Goal: Task Accomplishment & Management: Use online tool/utility

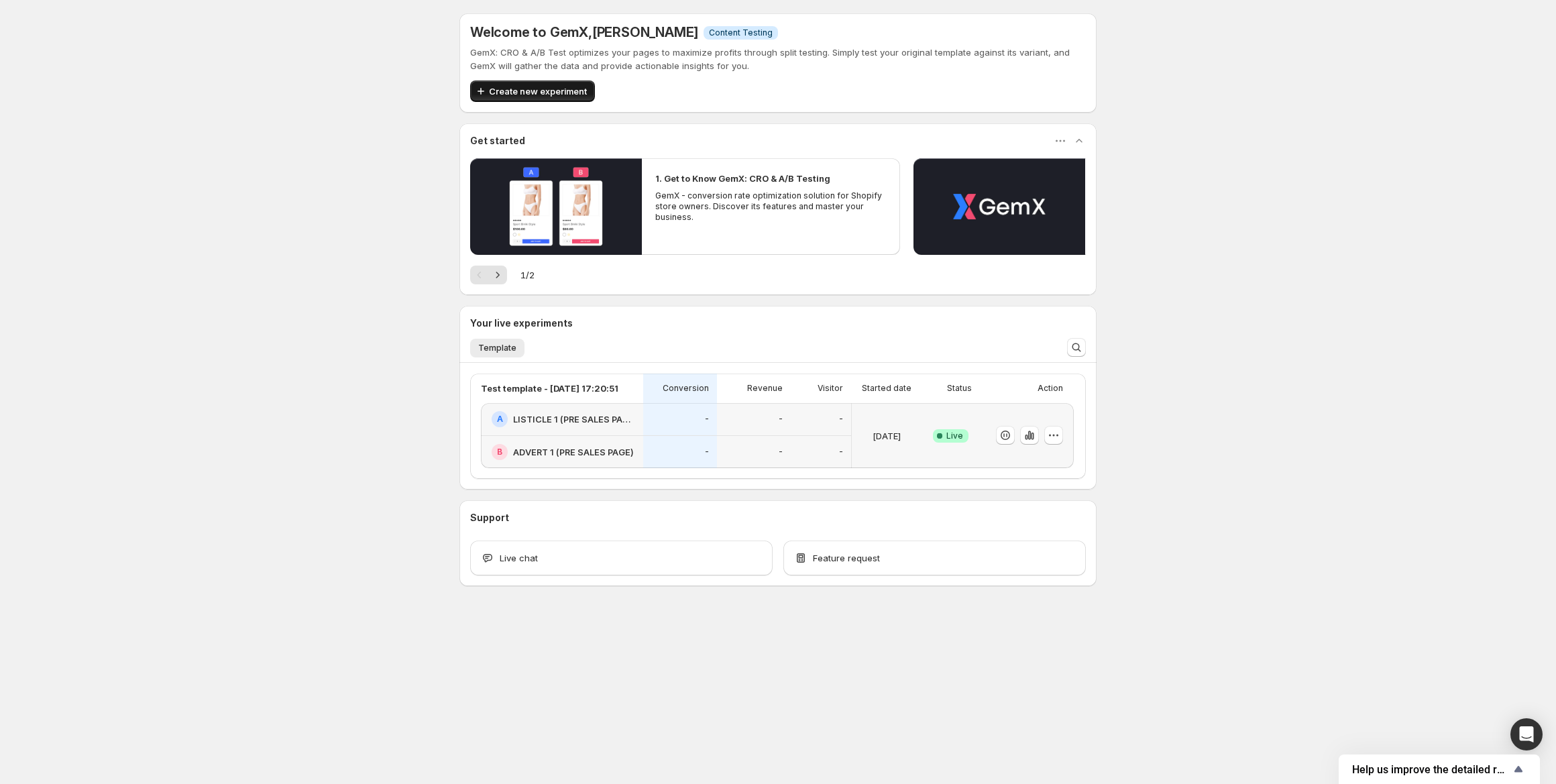
click at [542, 93] on span "Create new experiment" at bounding box center [538, 91] width 98 height 13
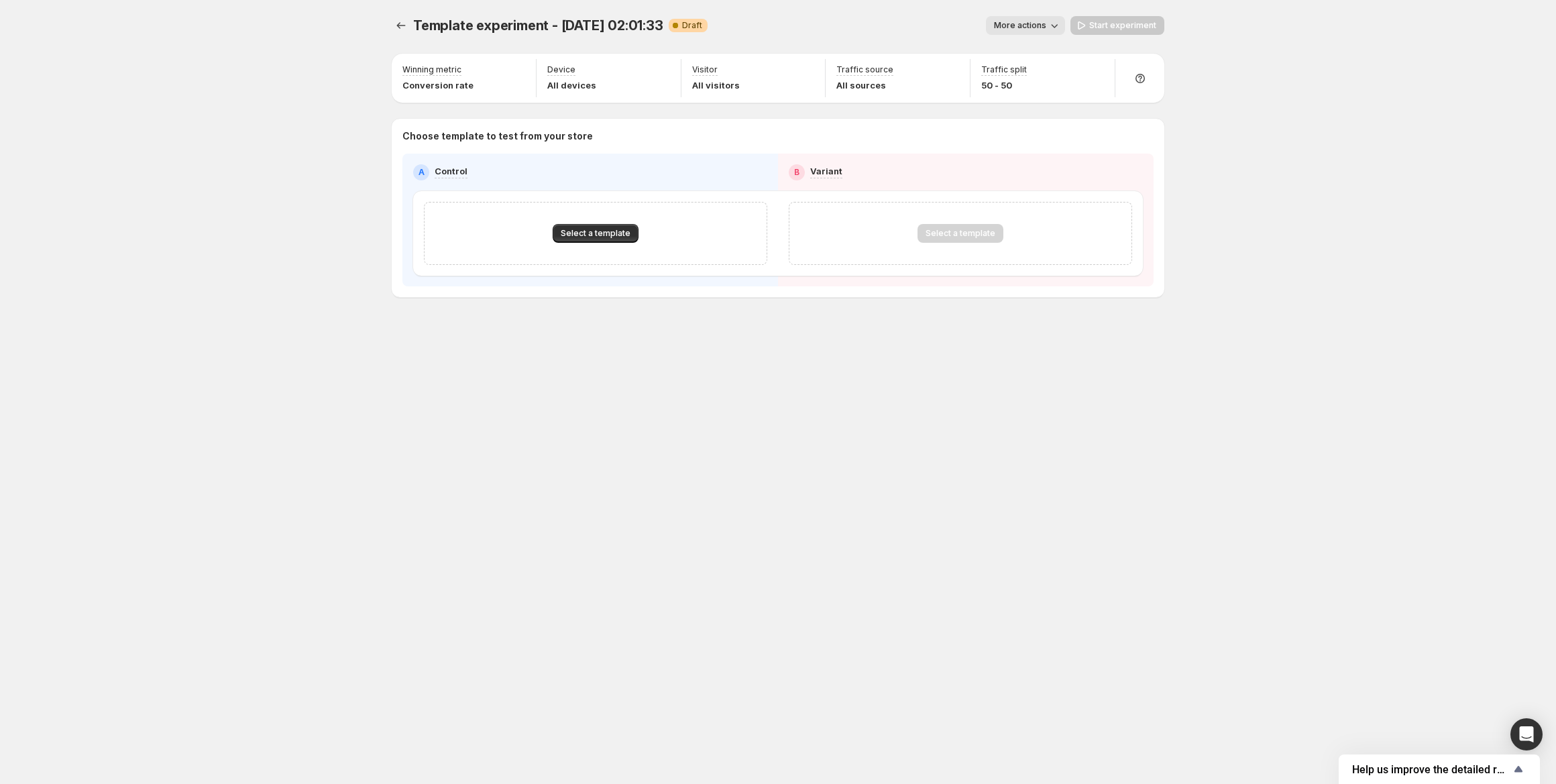
click at [566, 254] on div "Select a template" at bounding box center [595, 233] width 343 height 63
click at [574, 234] on span "Select a template" at bounding box center [595, 233] width 70 height 11
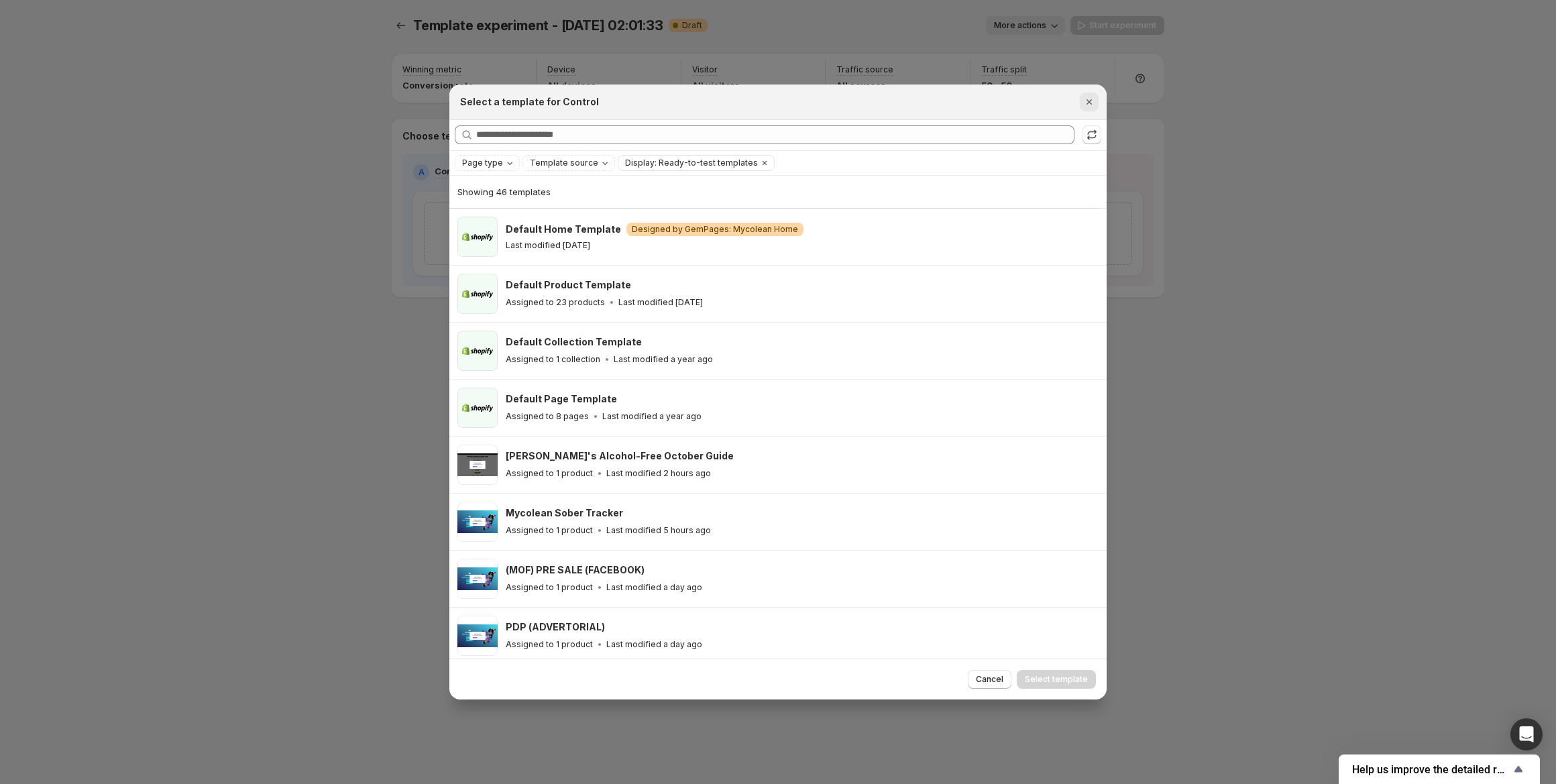
click at [1090, 100] on icon "Close" at bounding box center [1089, 102] width 13 height 13
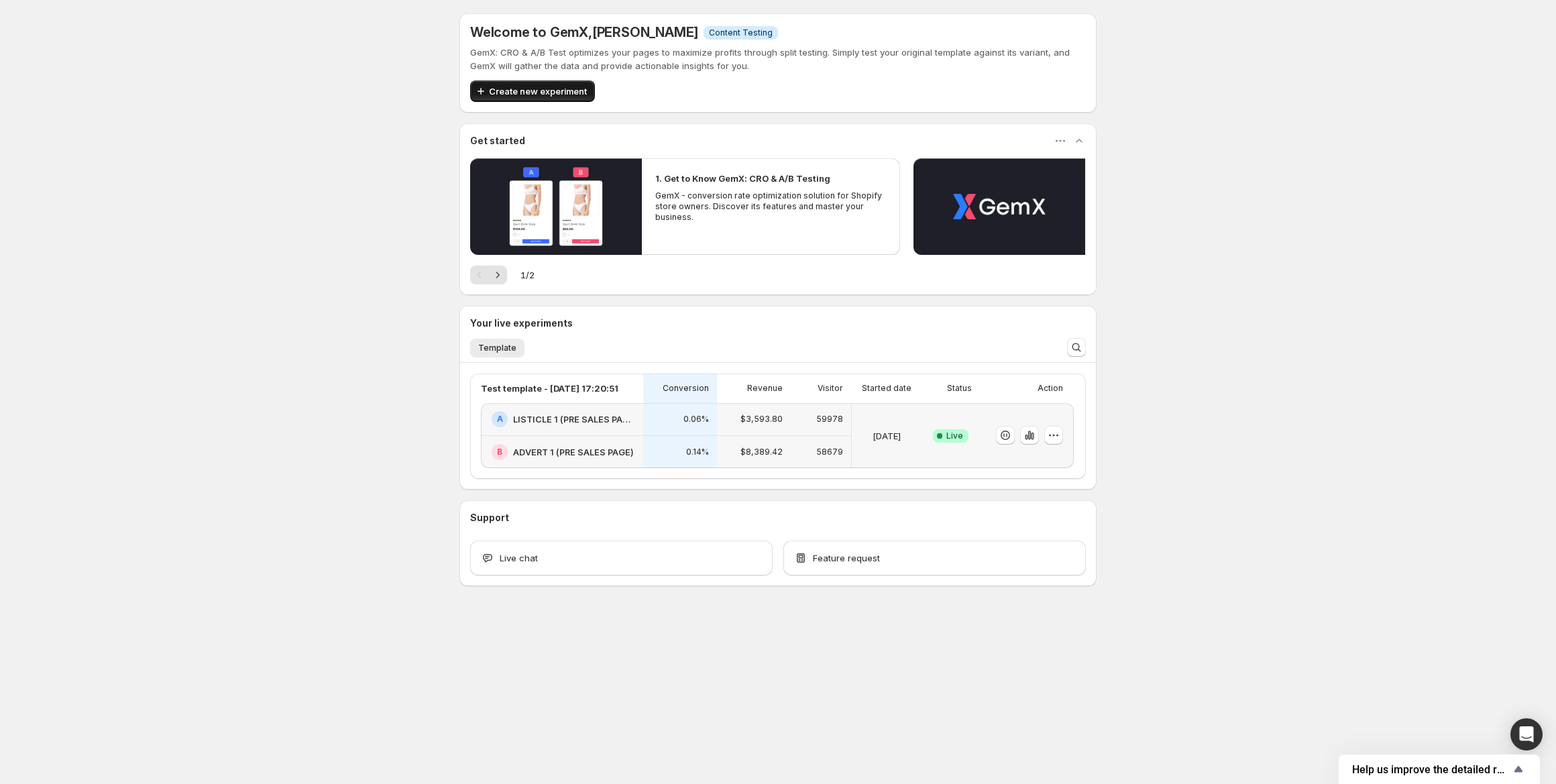
click at [506, 96] on span "Create new experiment" at bounding box center [538, 91] width 98 height 13
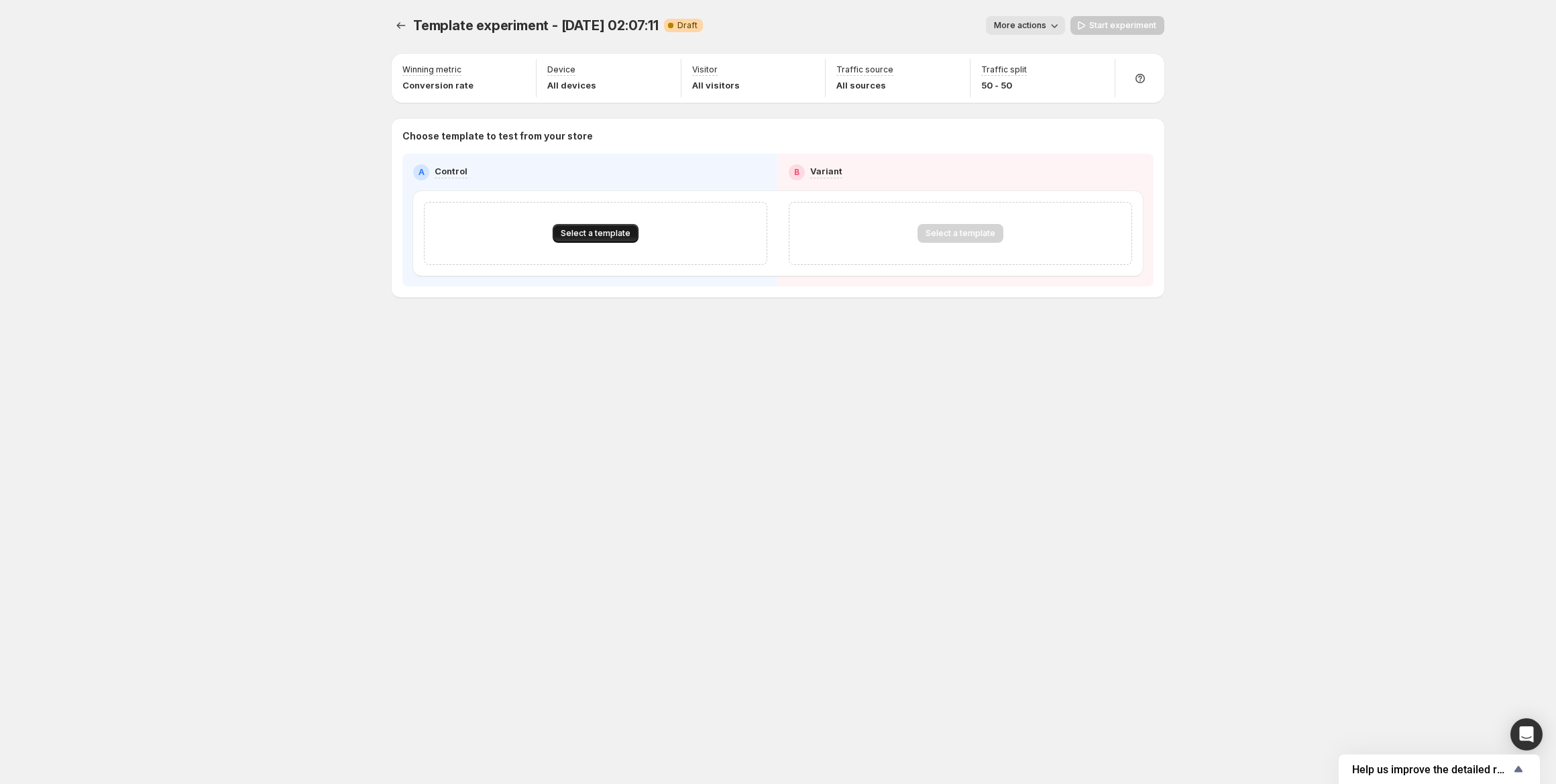
click at [588, 226] on button "Select a template" at bounding box center [595, 233] width 86 height 19
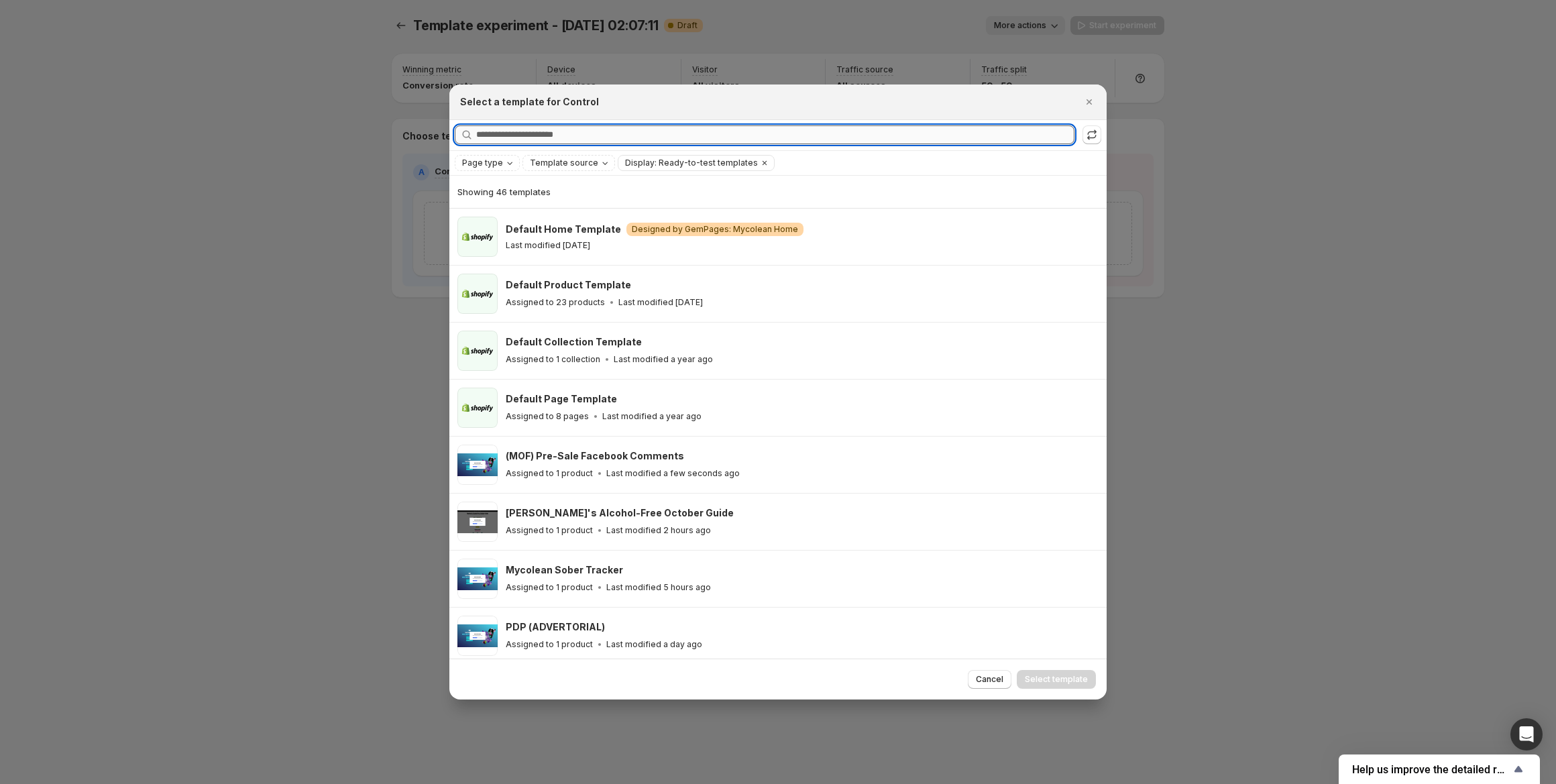
click at [557, 143] on input "Searching all templates" at bounding box center [774, 135] width 598 height 19
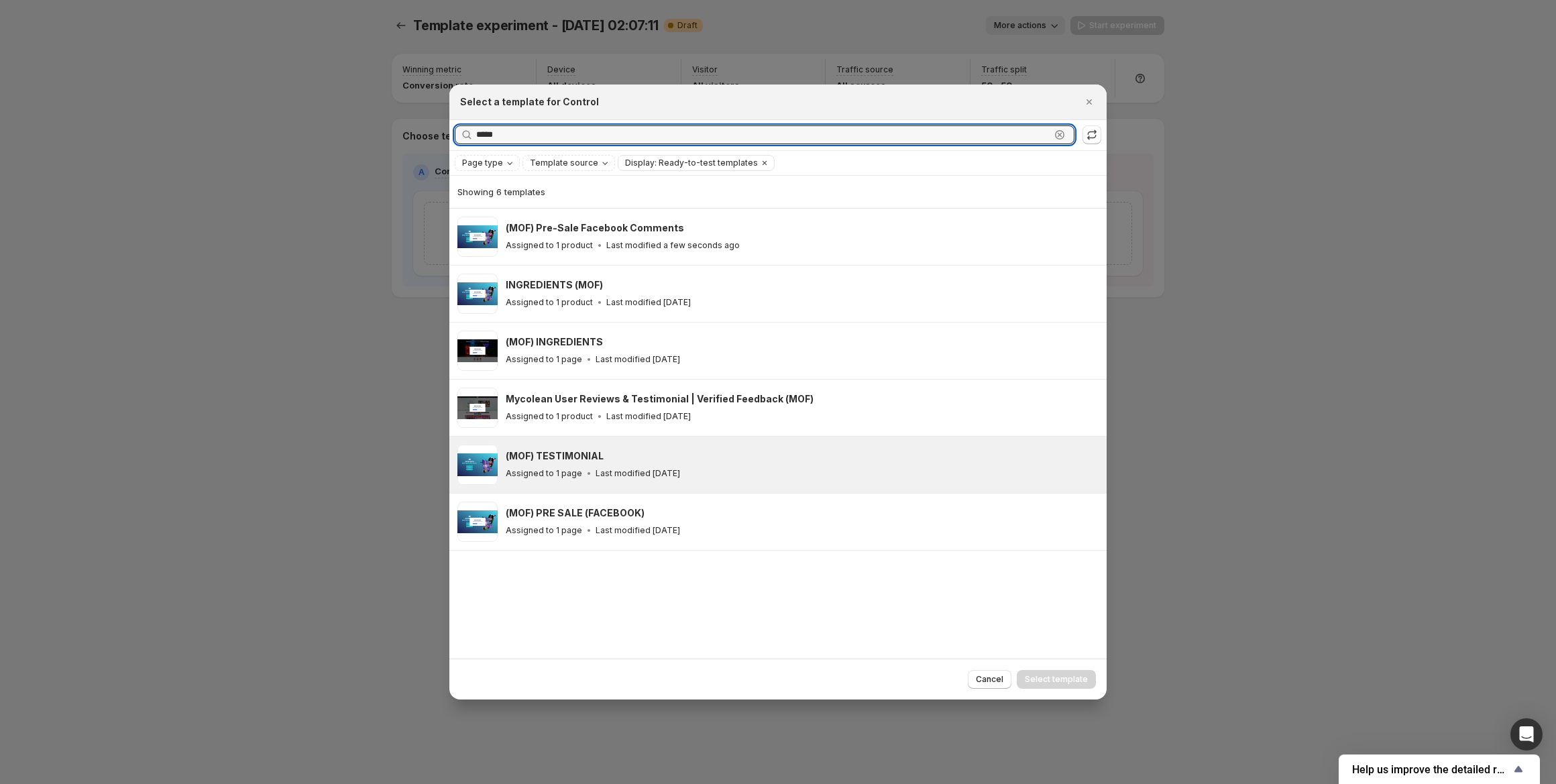
type input "*****"
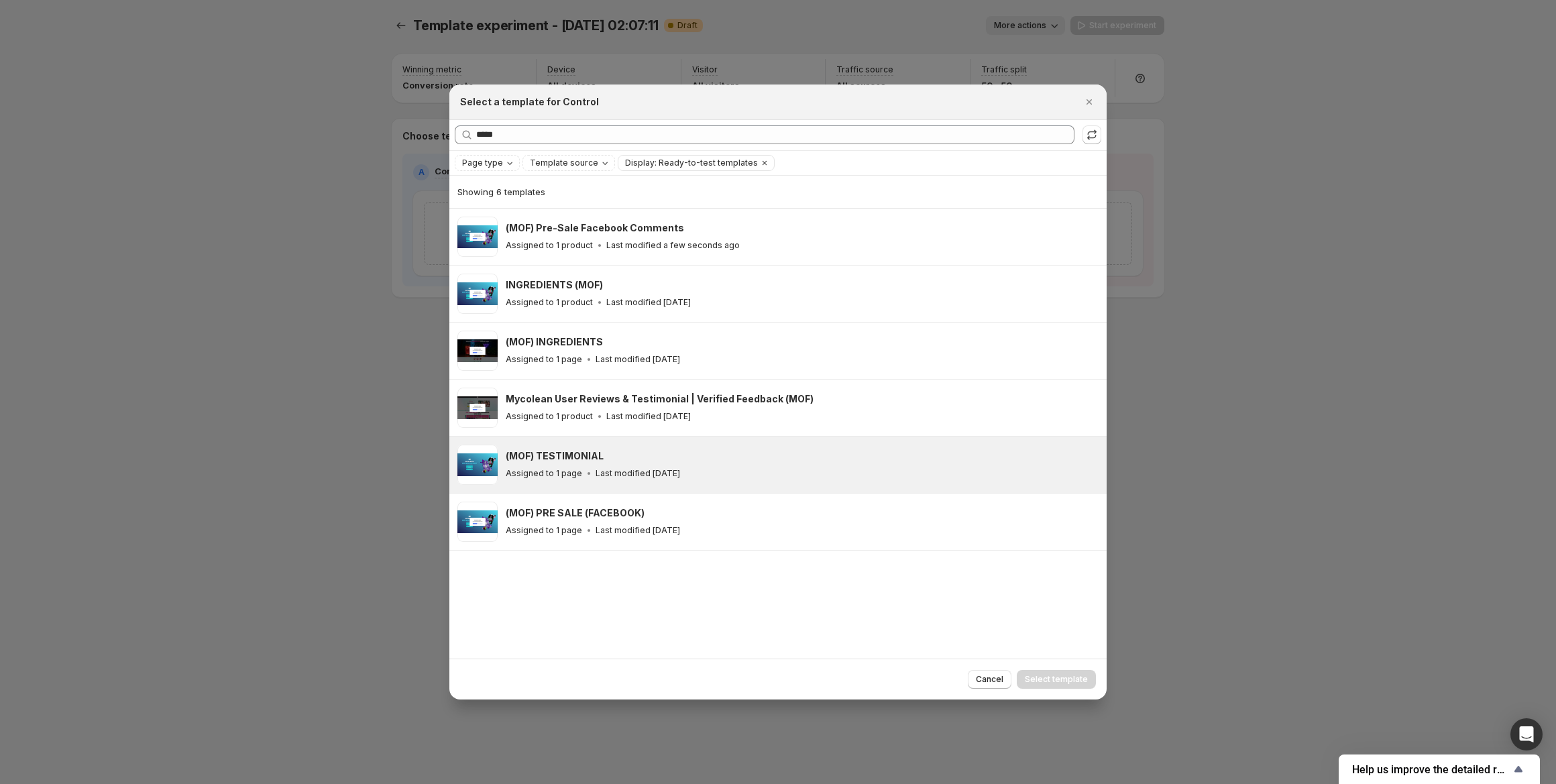
click at [724, 473] on div "Assigned to 1 page Last modified 2 days ago" at bounding box center [800, 473] width 589 height 13
click at [1039, 687] on button "Select template" at bounding box center [1056, 679] width 79 height 19
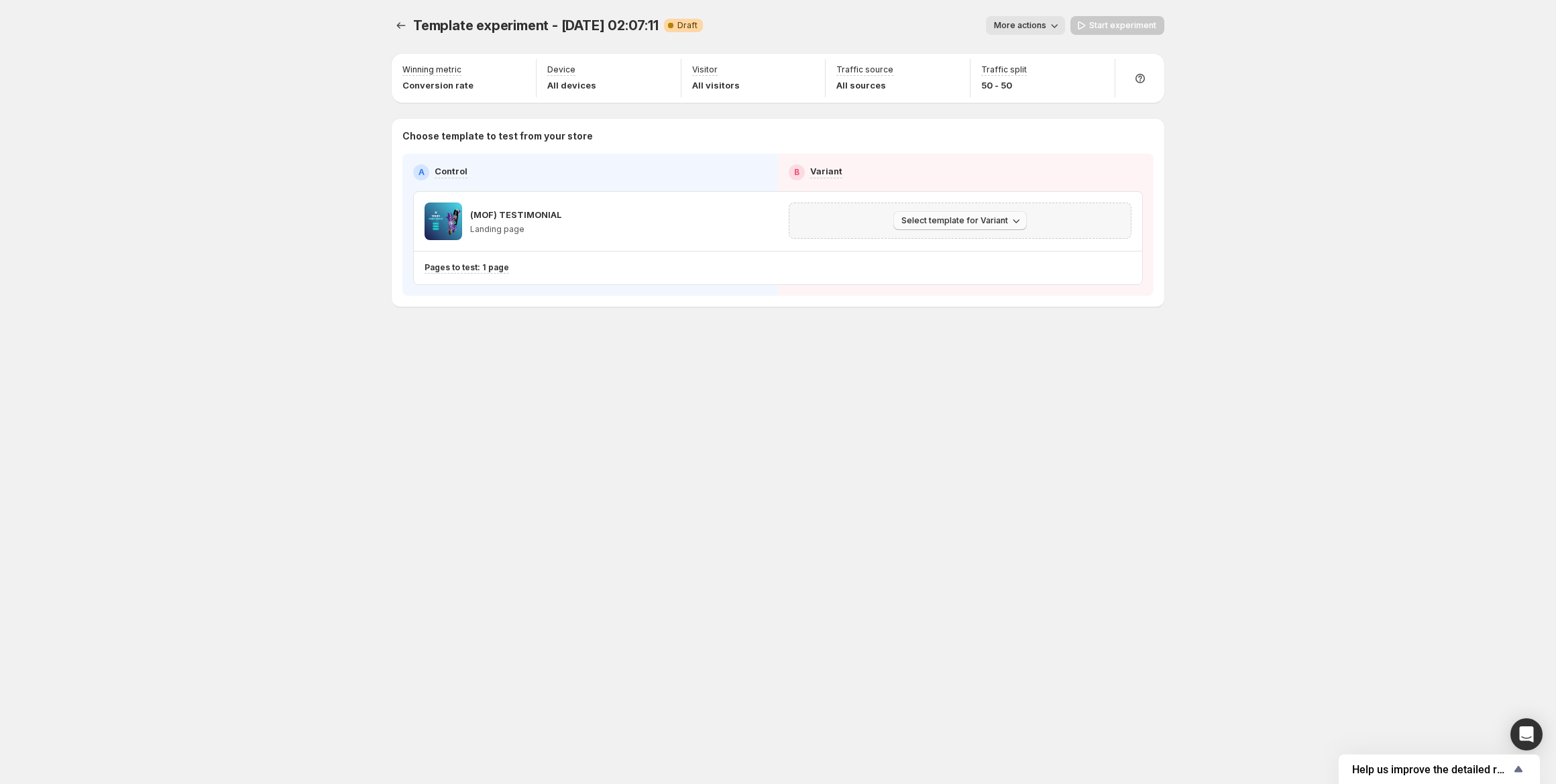
click at [910, 216] on span "Select template for Variant" at bounding box center [955, 221] width 107 height 11
click at [919, 244] on span "Select an existing template" at bounding box center [950, 249] width 113 height 11
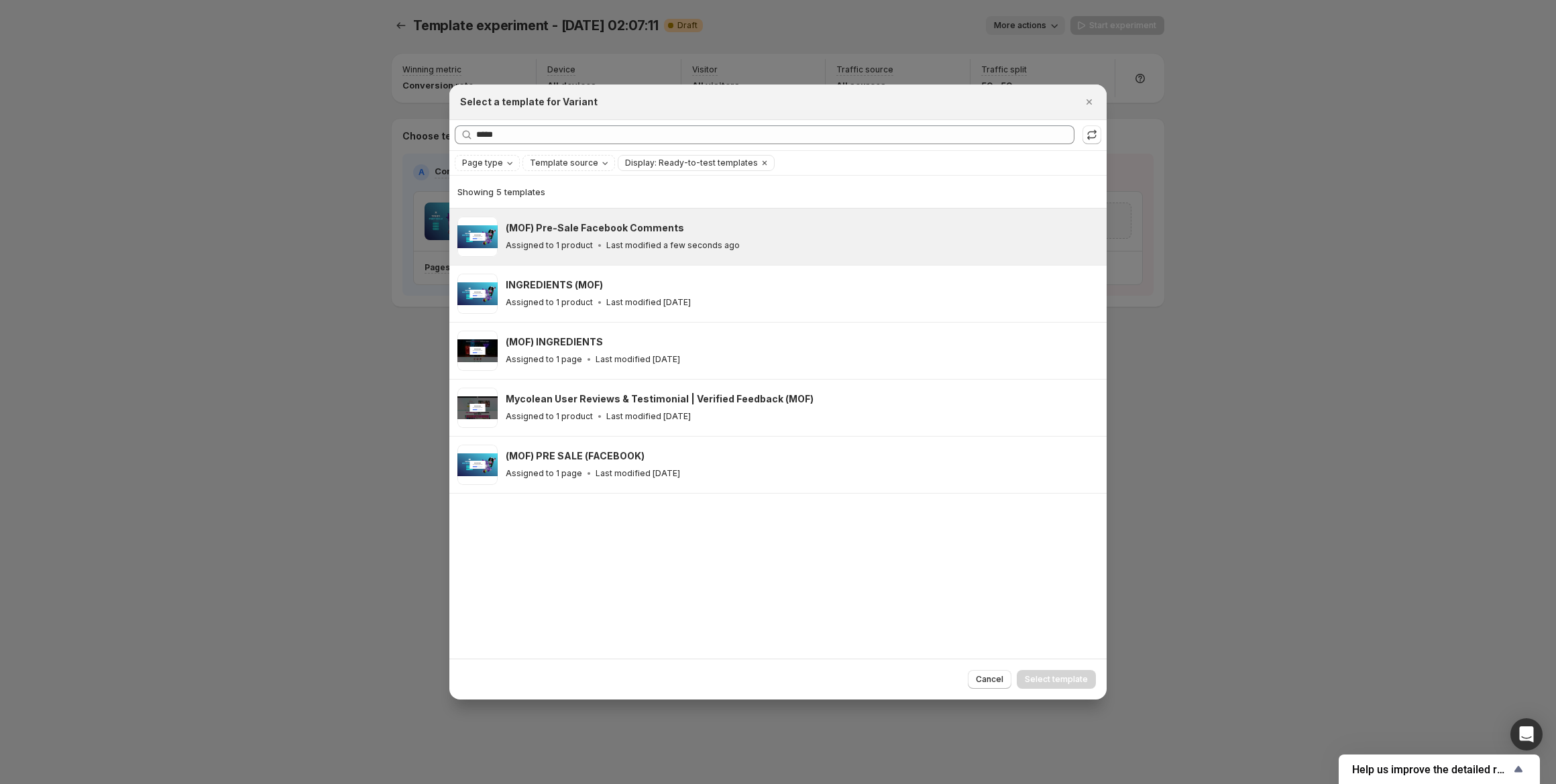
click at [852, 233] on div "(MOF) Pre-Sale Facebook Comments" at bounding box center [800, 227] width 589 height 13
click at [1037, 674] on button "Select template" at bounding box center [1056, 679] width 79 height 19
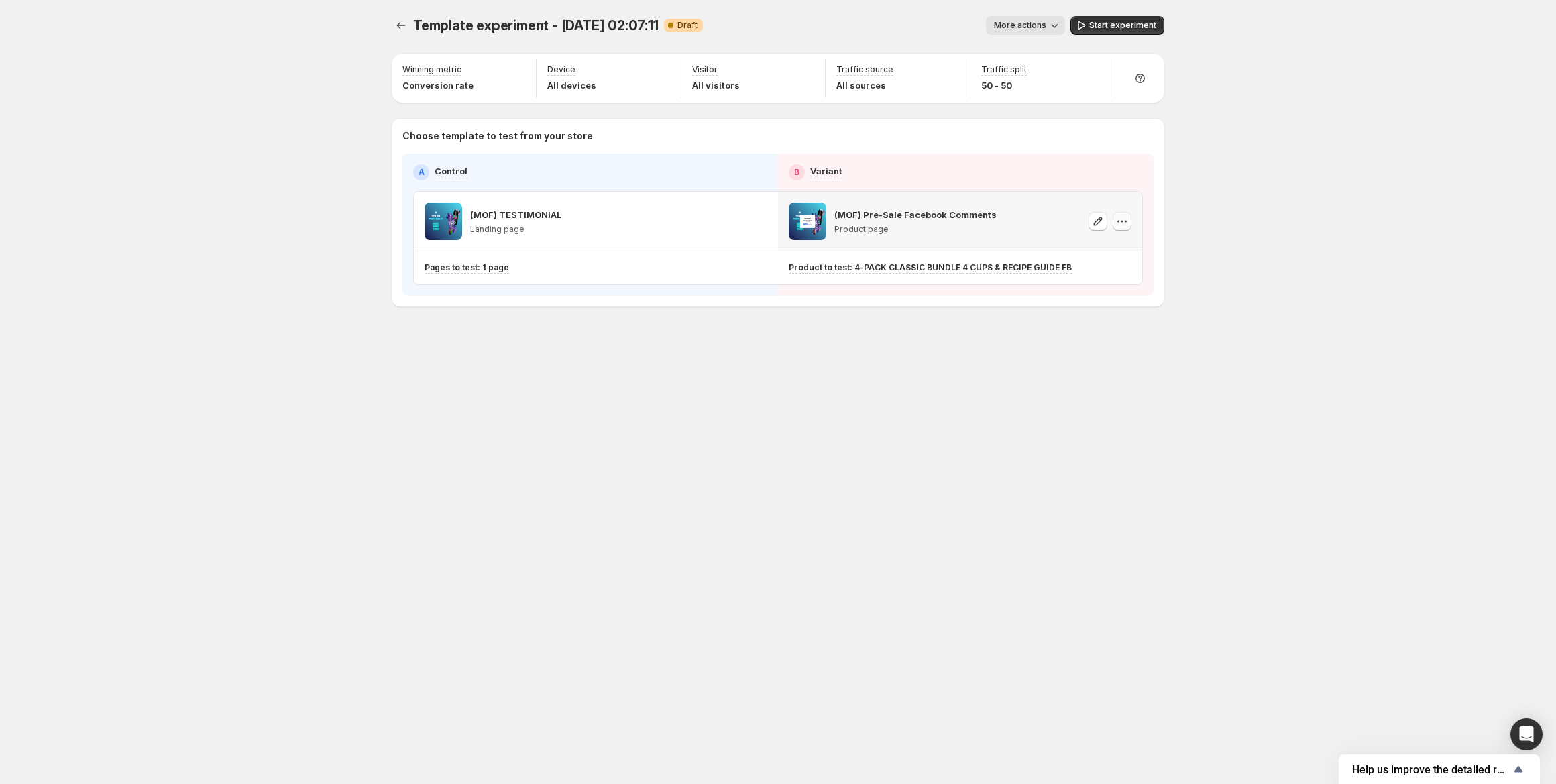
click at [1125, 217] on icon "button" at bounding box center [1122, 221] width 13 height 13
click at [1097, 28] on span "Start experiment" at bounding box center [1122, 26] width 67 height 11
click at [441, 213] on span at bounding box center [443, 221] width 37 height 37
click at [758, 221] on icon "button" at bounding box center [758, 222] width 2 height 2
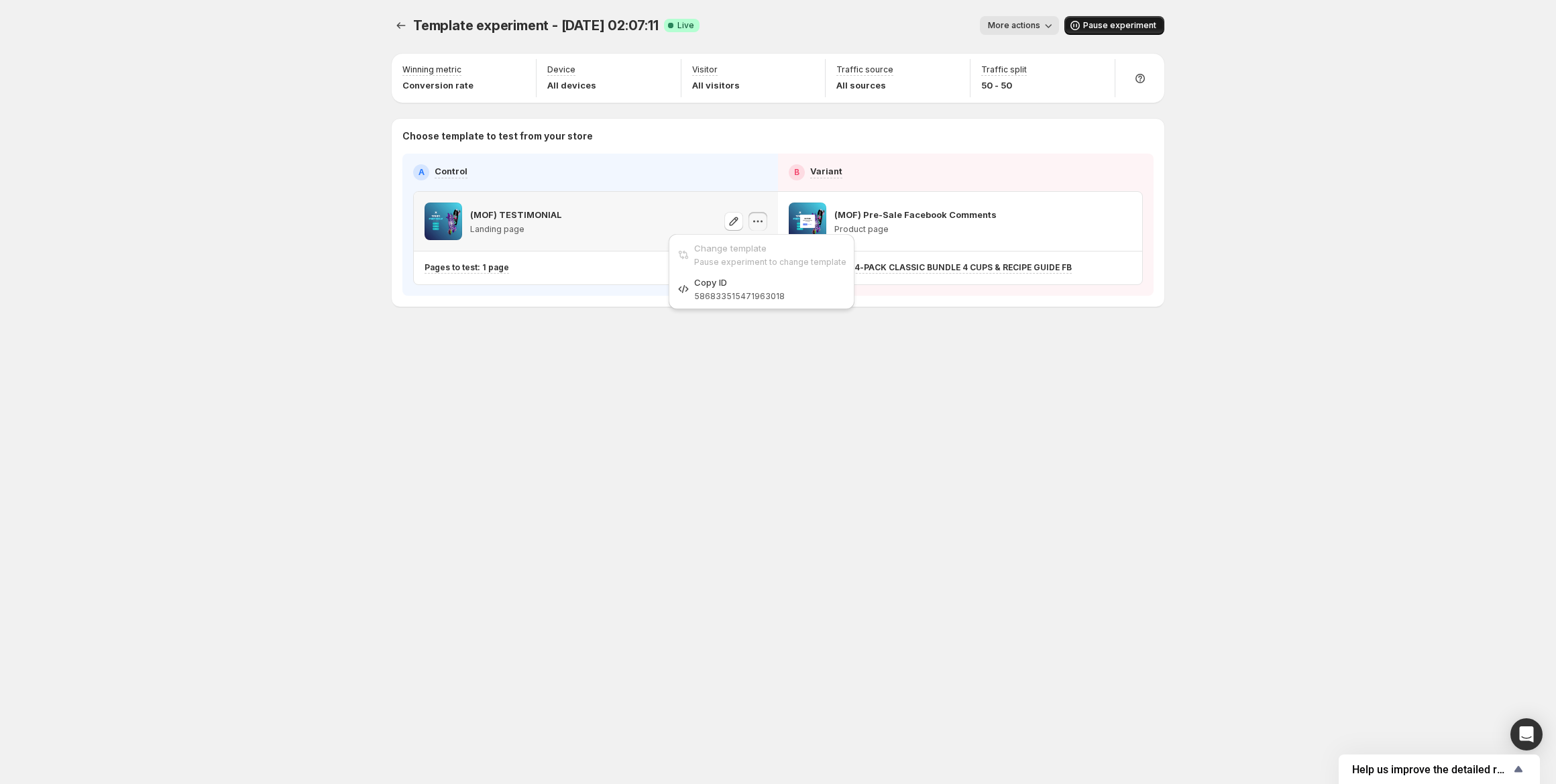
click at [527, 226] on p "Landing page" at bounding box center [516, 229] width 91 height 11
click at [733, 224] on icon "button" at bounding box center [733, 221] width 13 height 13
click at [762, 224] on icon "button" at bounding box center [758, 221] width 13 height 13
click at [692, 216] on div "(MOF) TESTIMONIAL Landing page" at bounding box center [595, 221] width 343 height 37
click at [738, 224] on icon "button" at bounding box center [733, 221] width 13 height 13
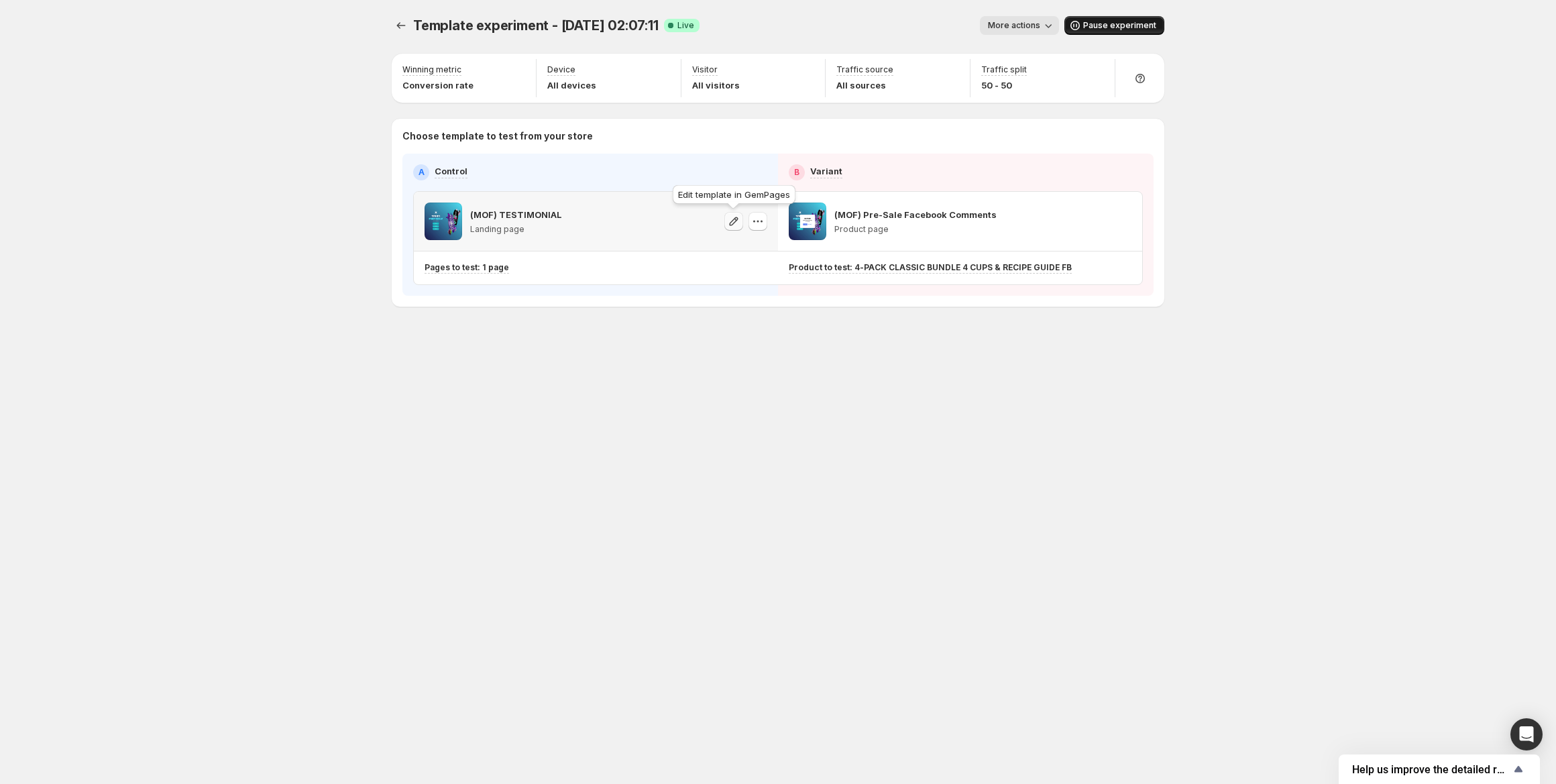
click at [733, 222] on icon "button" at bounding box center [733, 221] width 13 height 13
click at [761, 219] on icon "button" at bounding box center [758, 221] width 13 height 13
click at [1111, 26] on span "Pause experiment" at bounding box center [1120, 26] width 73 height 11
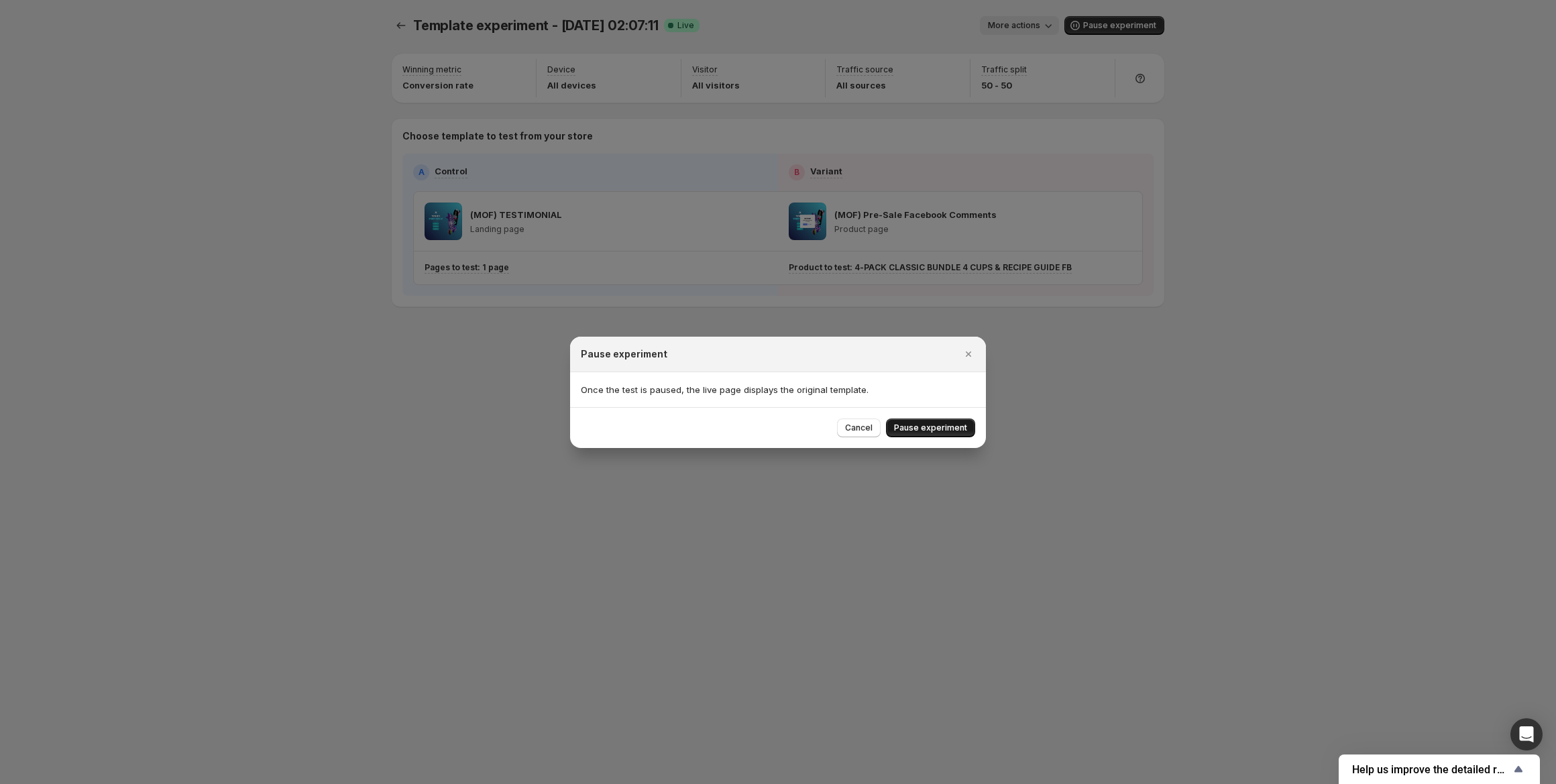
click at [903, 433] on button "Pause experiment" at bounding box center [930, 428] width 89 height 19
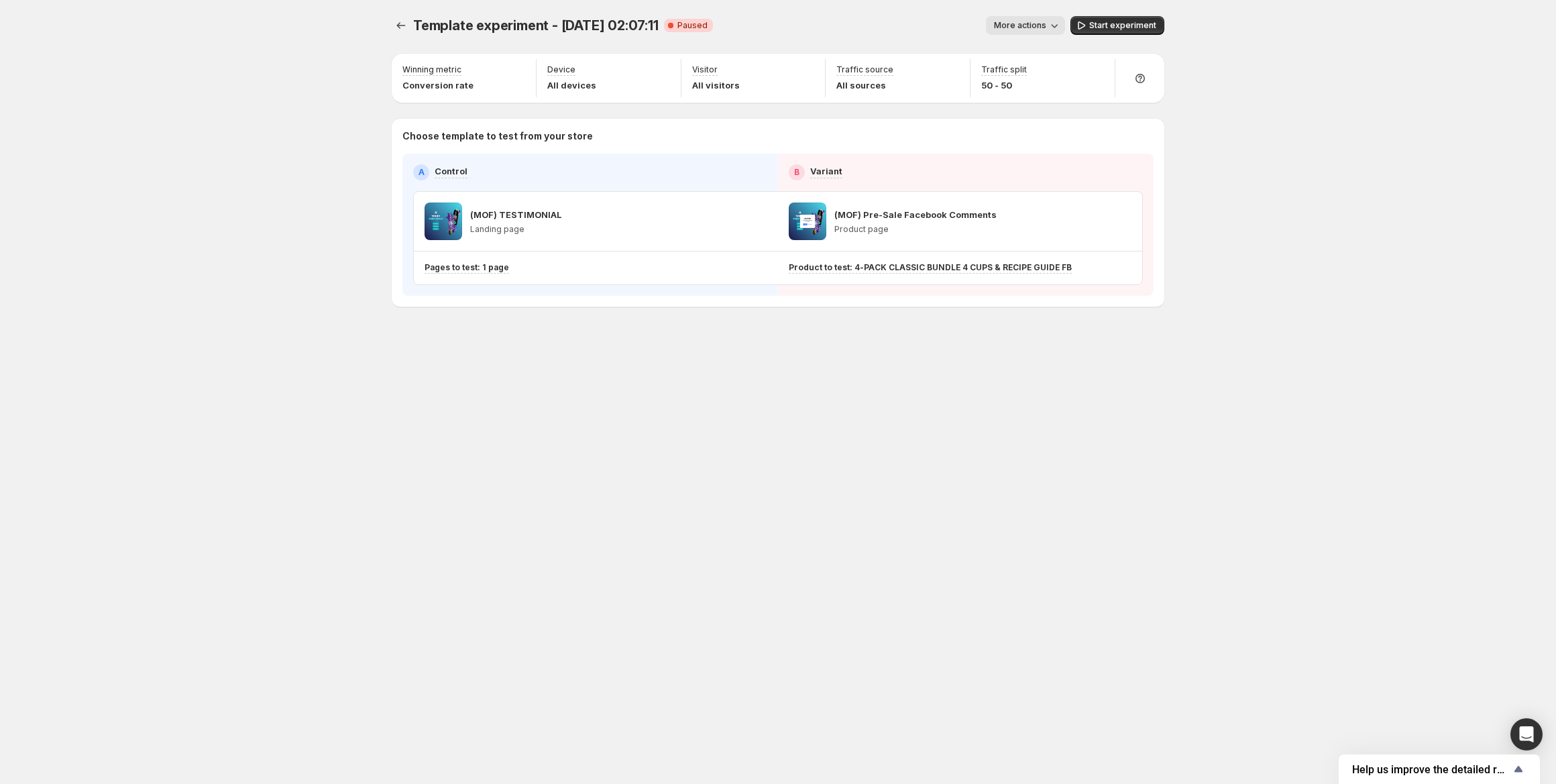
click at [1046, 23] on span "More actions" at bounding box center [1020, 26] width 53 height 11
click at [1019, 121] on span "Delete" at bounding box center [1029, 122] width 27 height 11
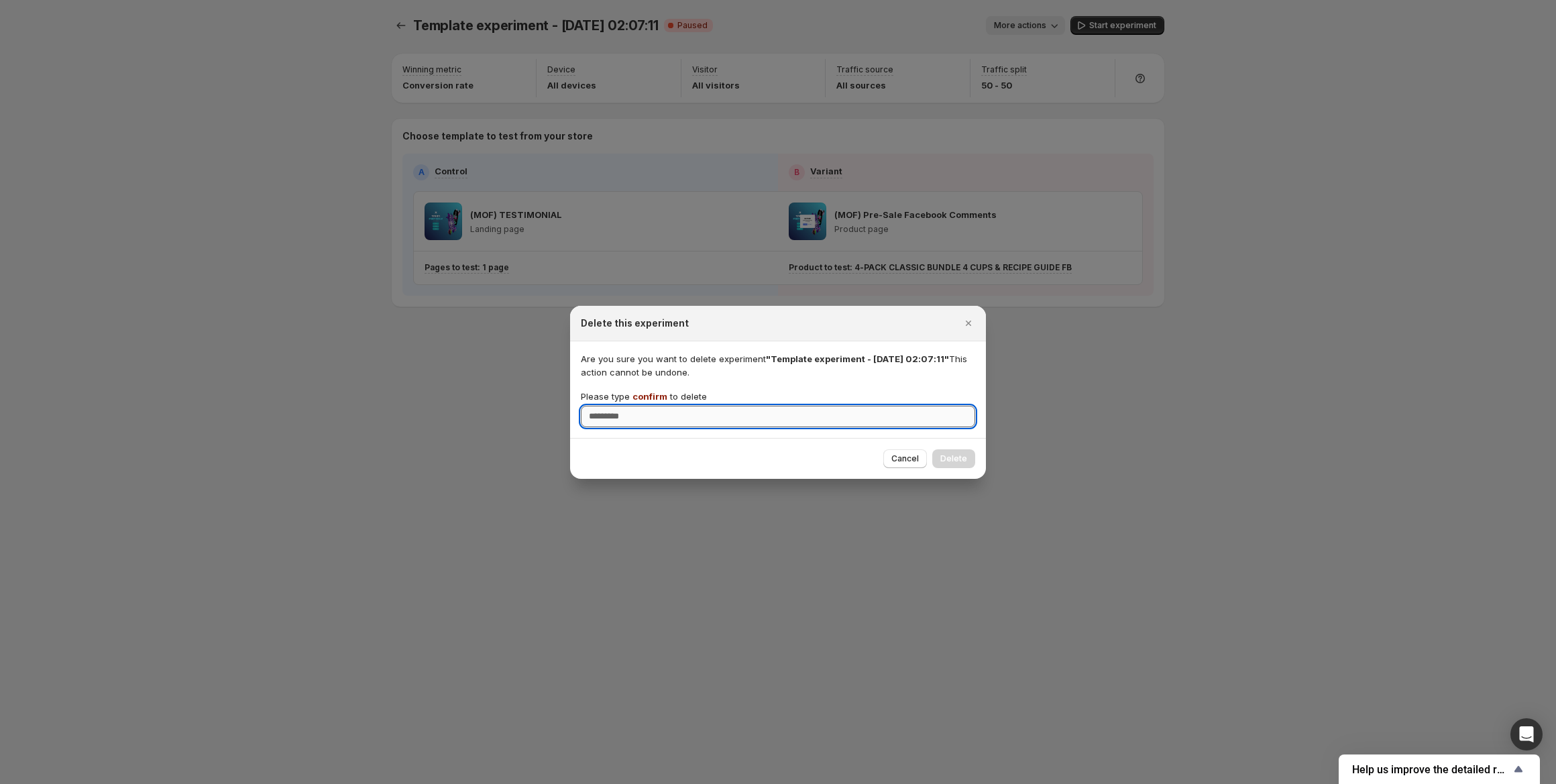
click at [894, 416] on input "Please type confirm to delete" at bounding box center [778, 416] width 395 height 21
type input "*******"
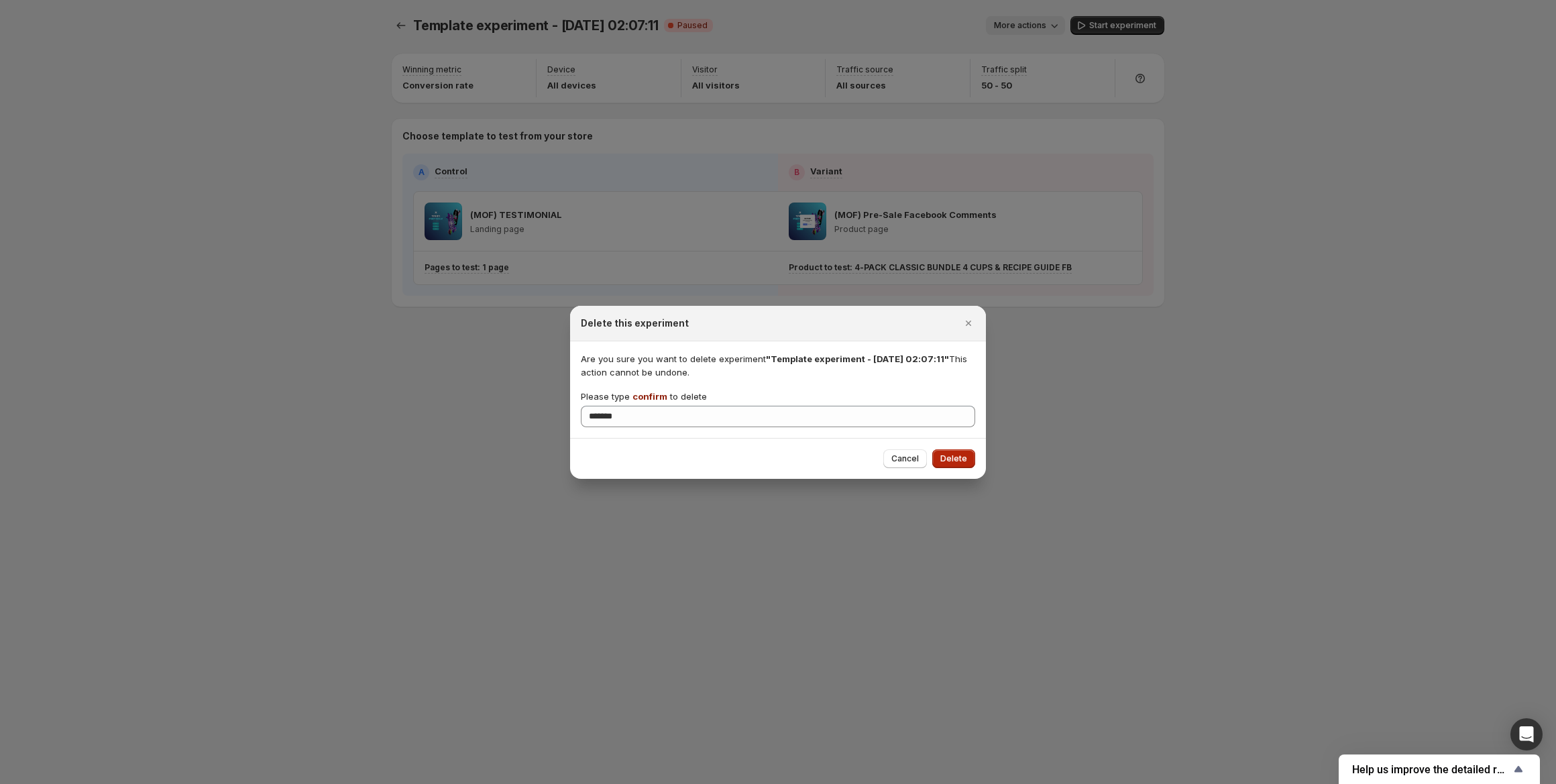
click at [954, 453] on span "Delete" at bounding box center [954, 459] width 27 height 11
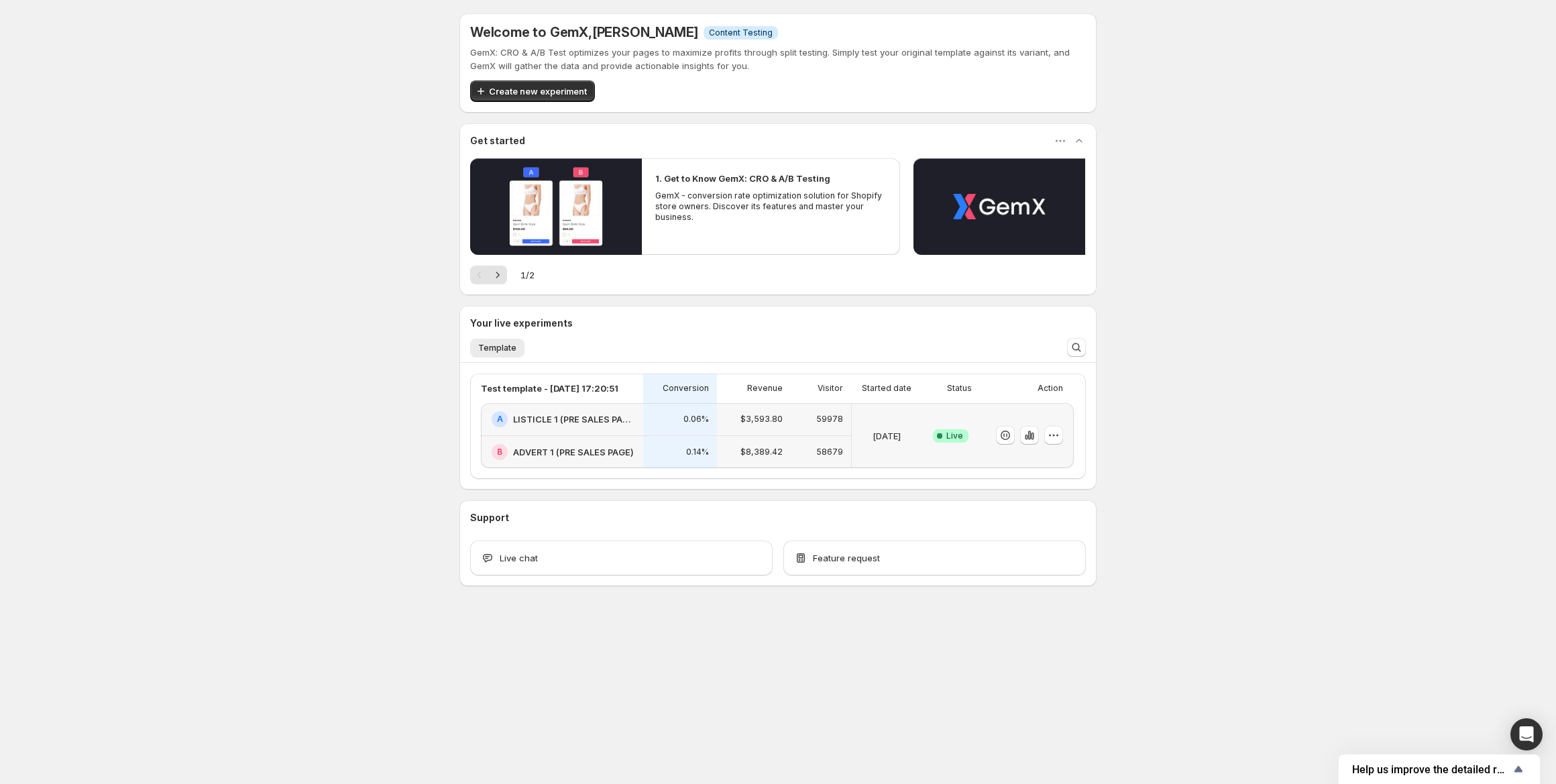
click at [537, 76] on div "GemX: CRO & A/B Test optimizes your pages to maximize profits through split tes…" at bounding box center [778, 73] width 616 height 56
click at [535, 89] on span "Create new experiment" at bounding box center [538, 91] width 98 height 13
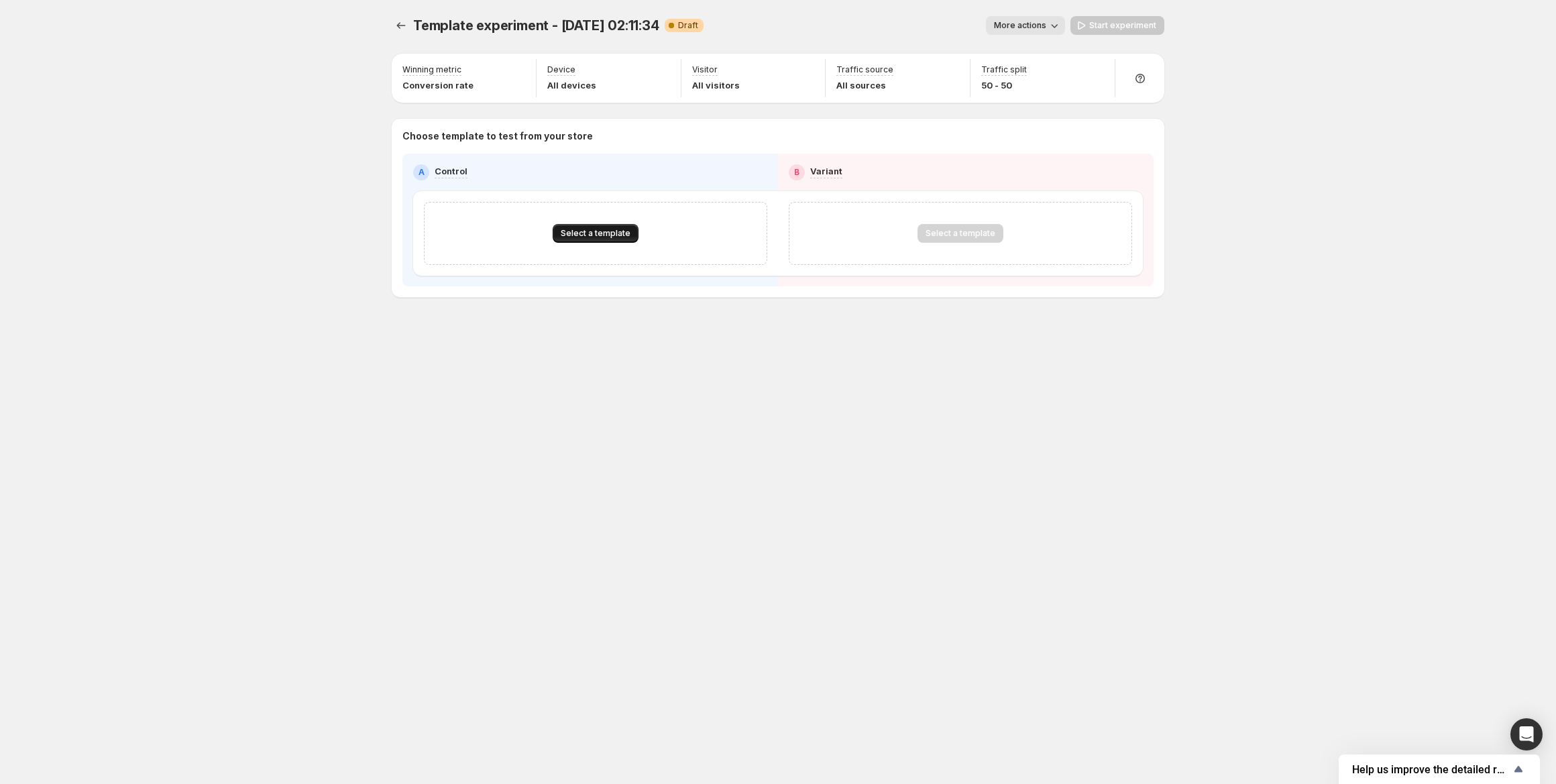
click at [588, 232] on span "Select a template" at bounding box center [595, 233] width 70 height 11
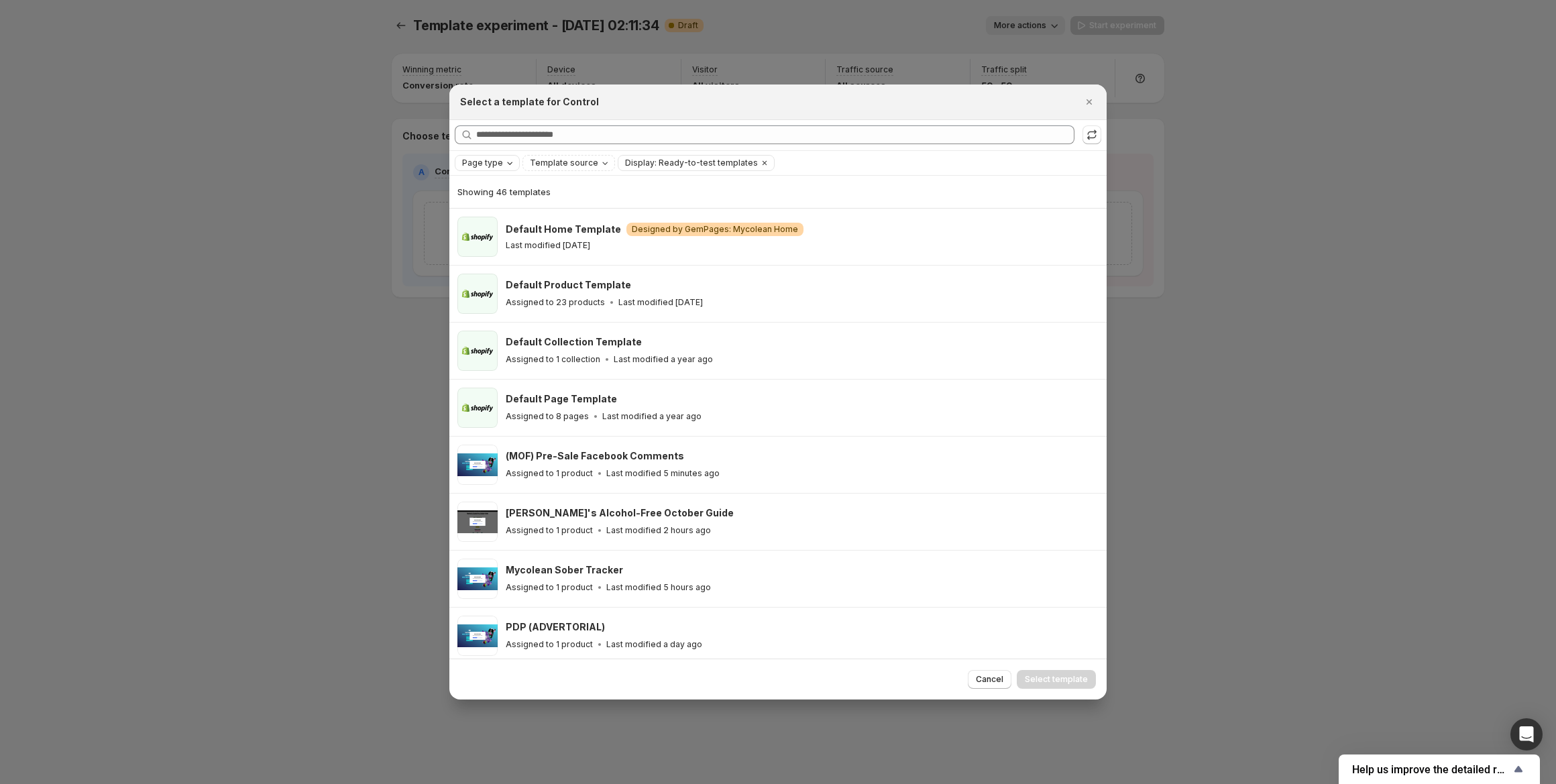
click at [509, 162] on icon "Page type" at bounding box center [510, 163] width 11 height 11
click at [511, 216] on span "Product page" at bounding box center [509, 220] width 57 height 11
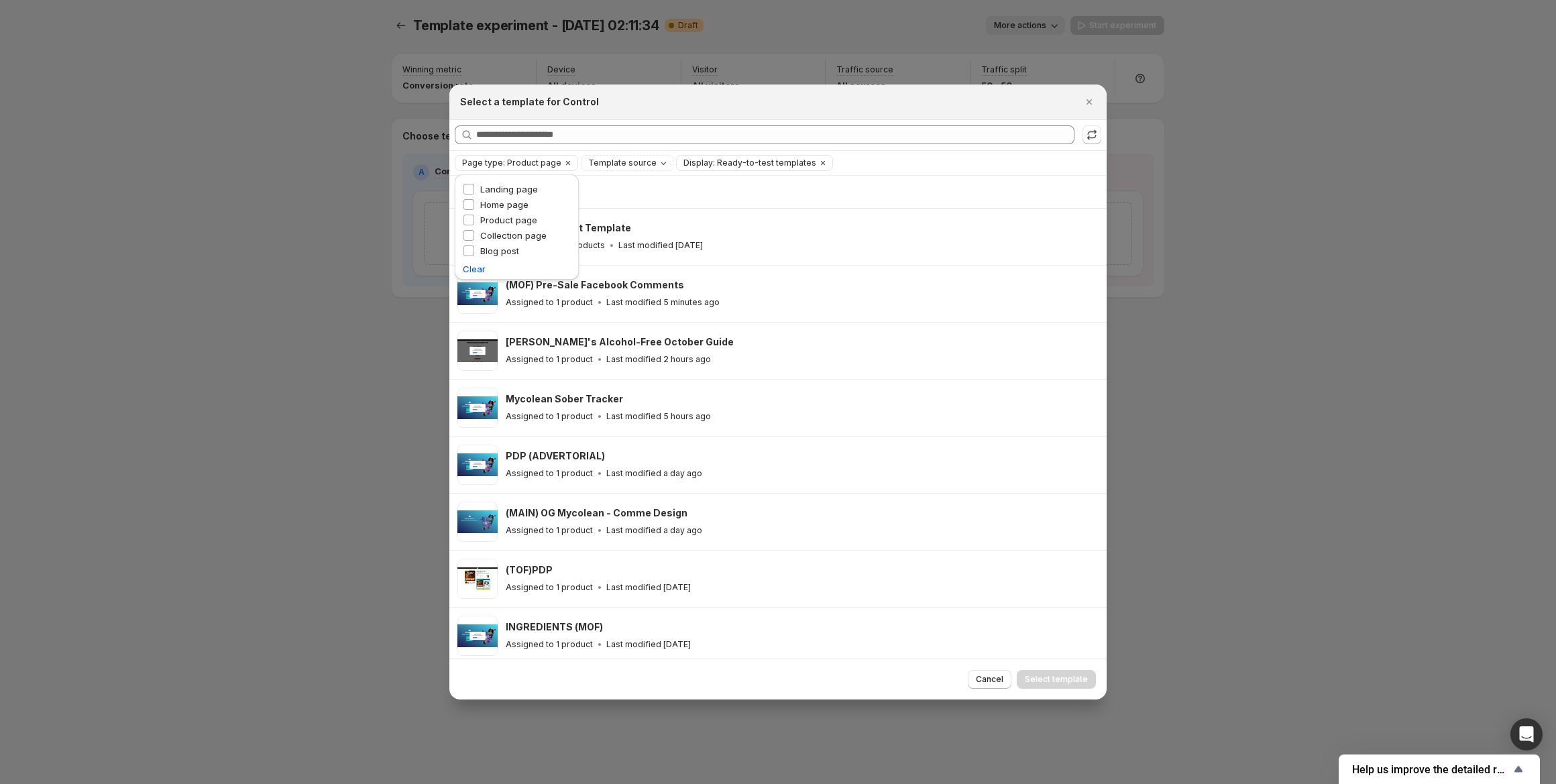
click at [902, 202] on div "Showing 21 templates" at bounding box center [778, 192] width 642 height 32
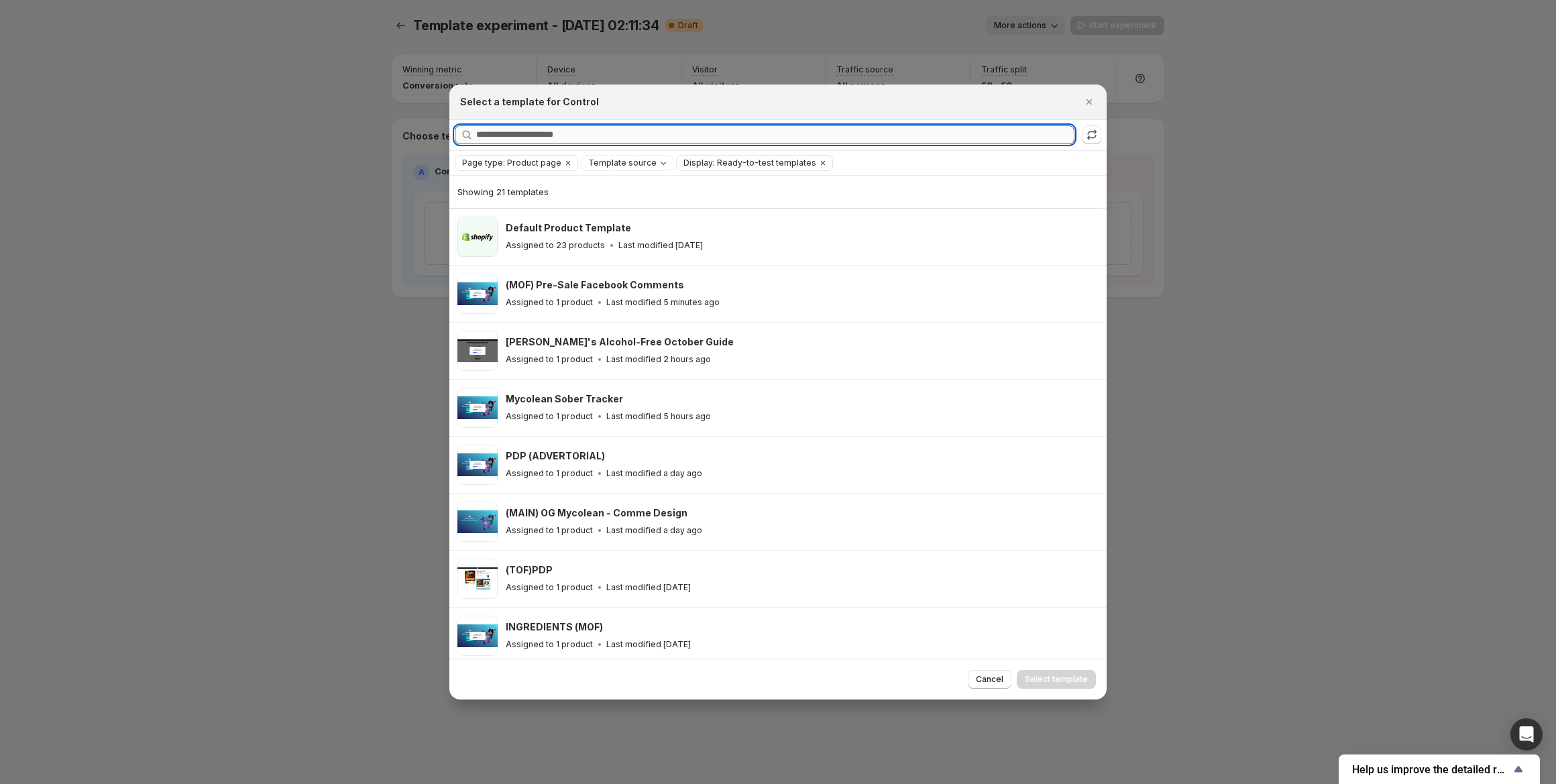
click at [616, 131] on input "Searching all templates" at bounding box center [774, 135] width 598 height 19
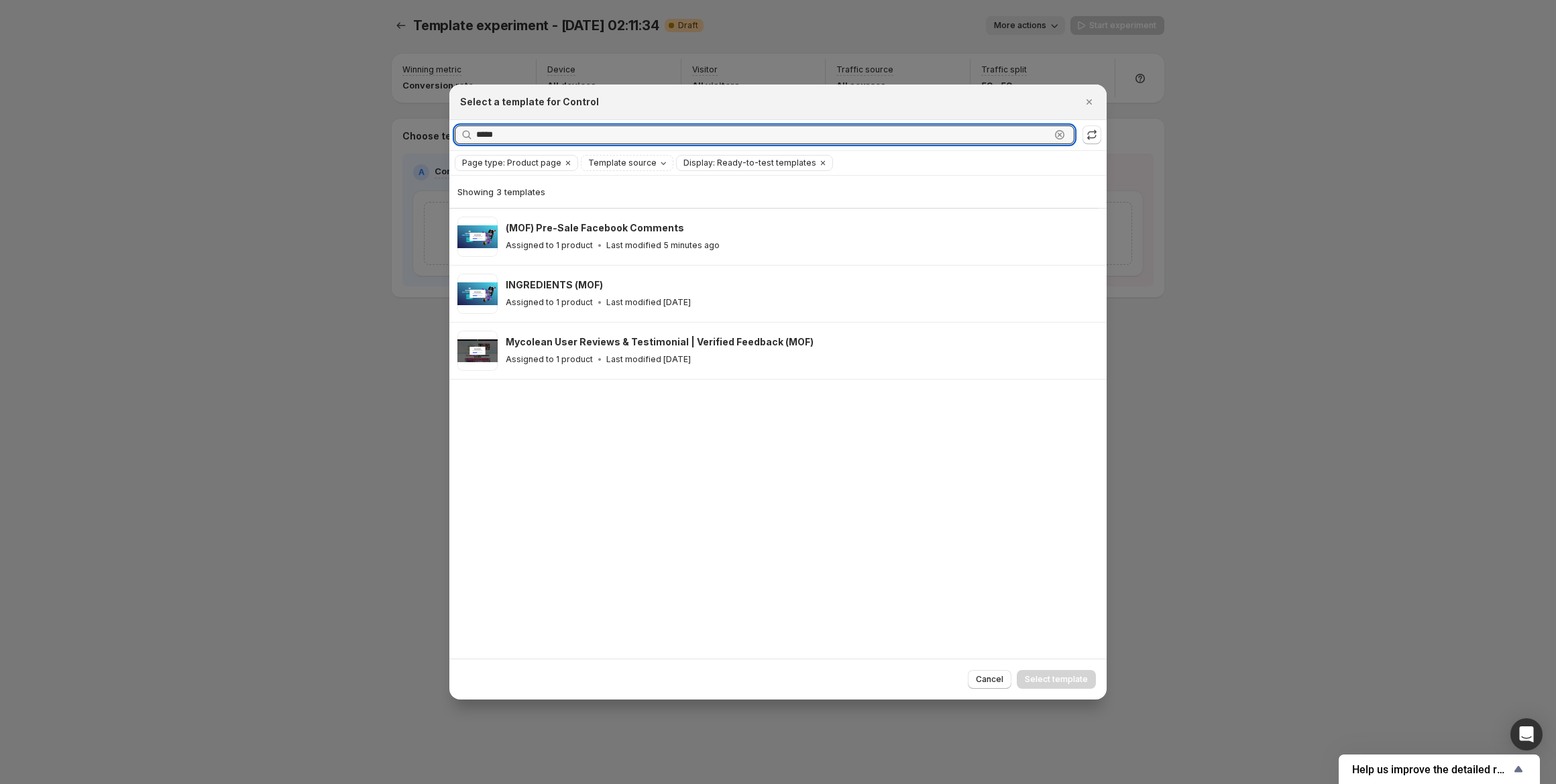
type input "*****"
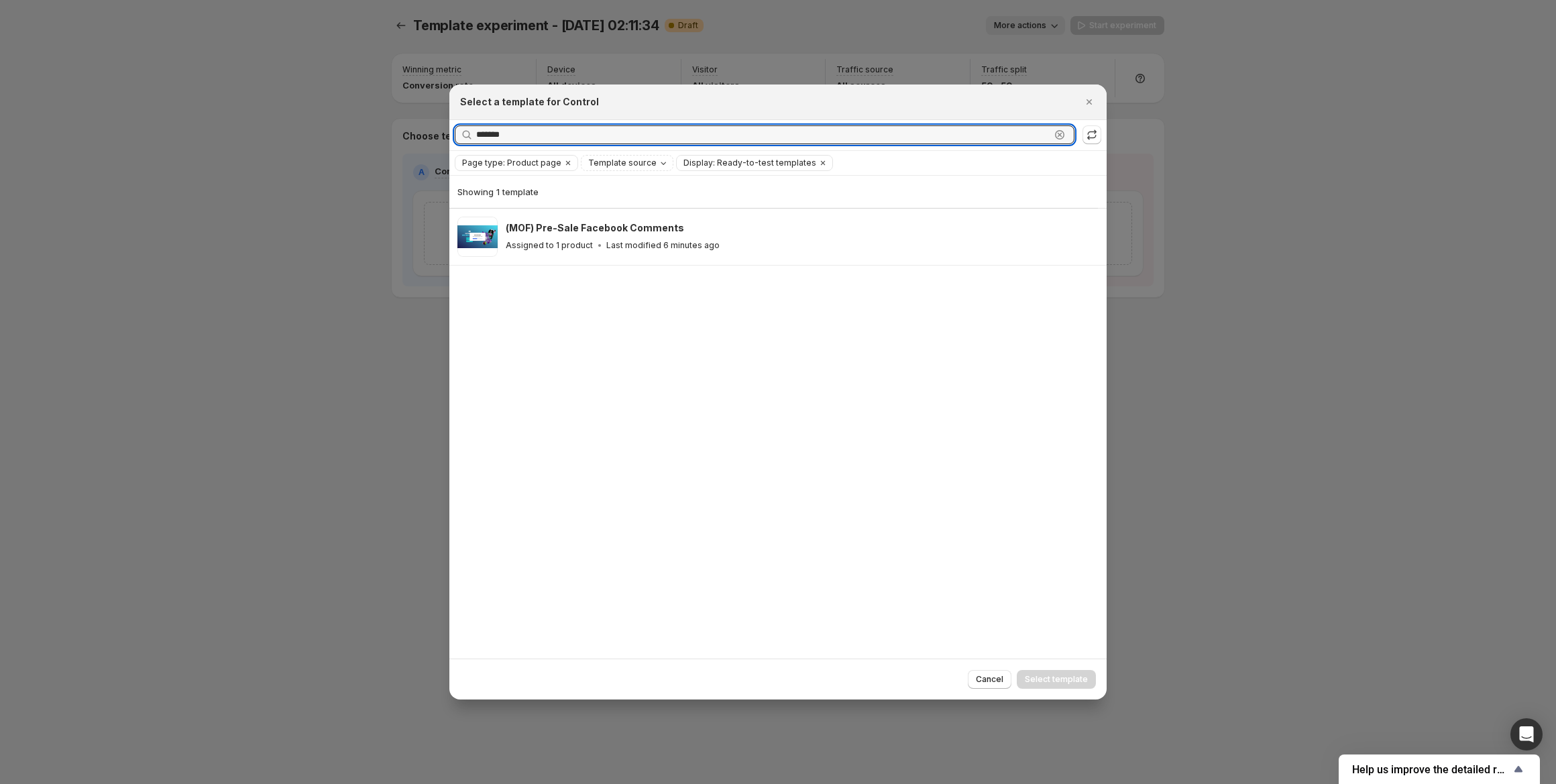
type input "********"
type input "**********"
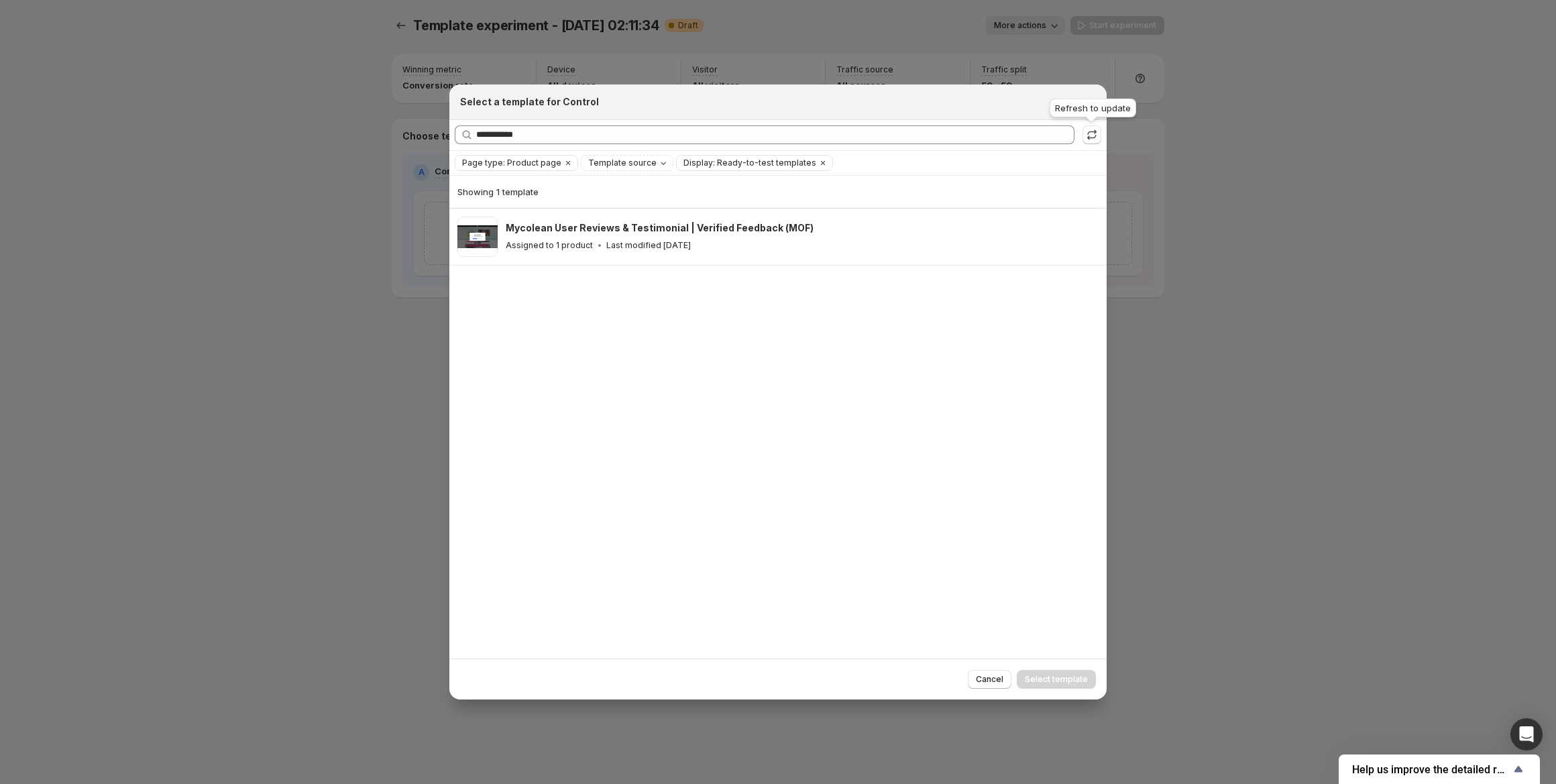
click at [1092, 100] on div "Refresh to update" at bounding box center [1093, 110] width 92 height 29
click at [1089, 104] on icon "Close" at bounding box center [1089, 102] width 13 height 13
